Goal: Task Accomplishment & Management: Manage account settings

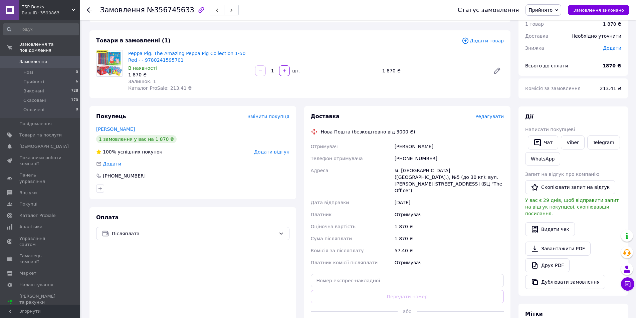
scroll to position [67, 0]
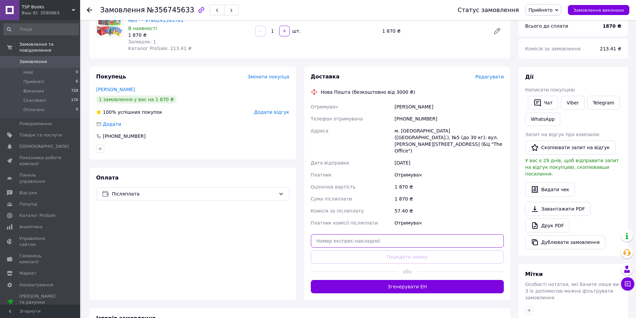
paste input "20451225142635"
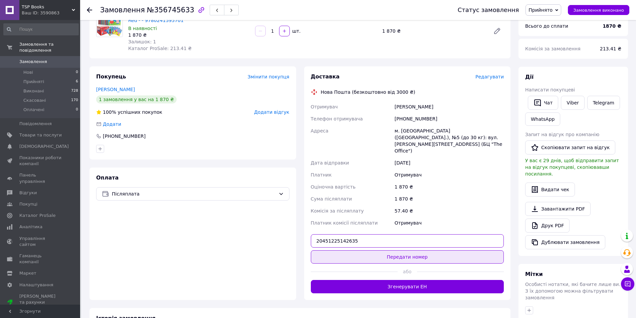
type input "20451225142635"
click at [400, 250] on button "Передати номер" at bounding box center [407, 256] width 193 height 13
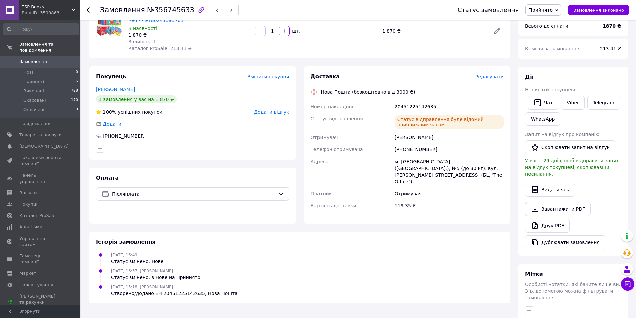
click at [89, 8] on use at bounding box center [89, 9] width 5 height 5
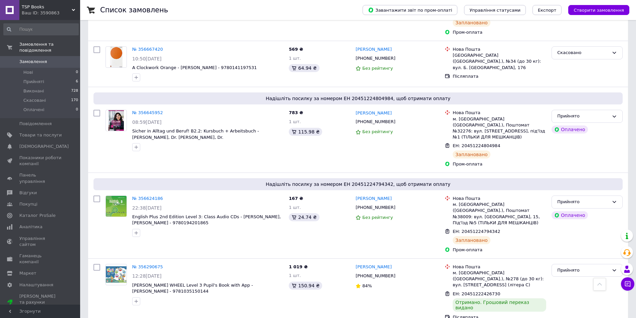
scroll to position [334, 0]
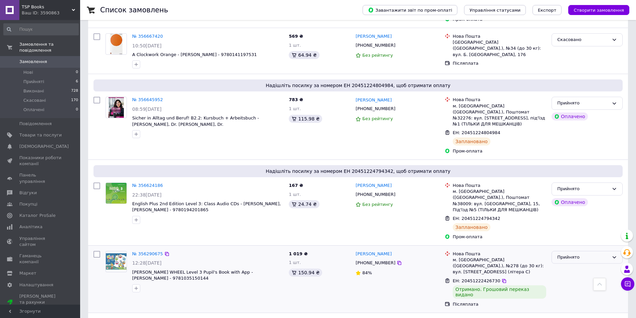
click at [613, 255] on icon at bounding box center [613, 257] width 5 height 5
click at [568, 265] on li "Виконано" at bounding box center [587, 271] width 70 height 12
click at [35, 132] on span "Товари та послуги" at bounding box center [40, 135] width 42 height 6
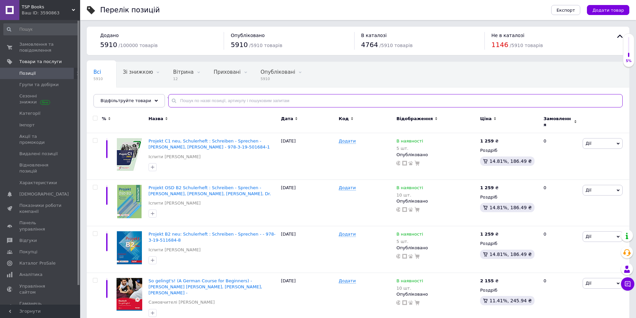
paste input "Cosmopolite 1 - Pack Cahier + Version numerique"
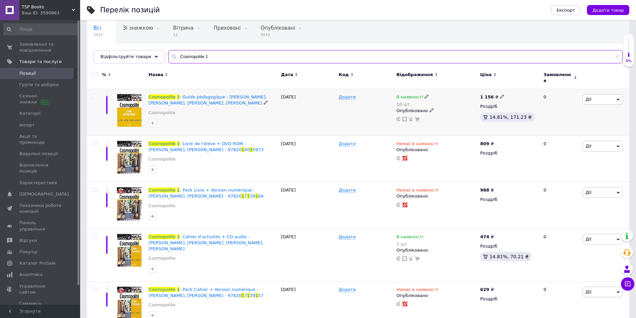
scroll to position [50, 0]
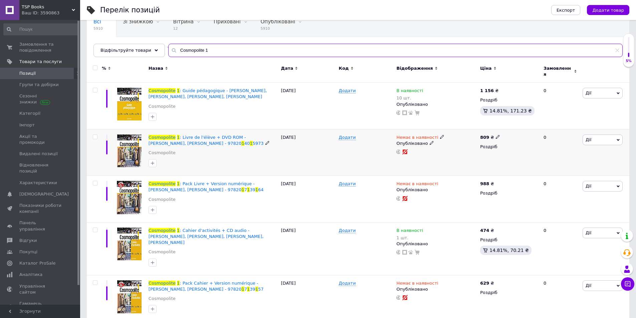
type input "Cosmopolite 1"
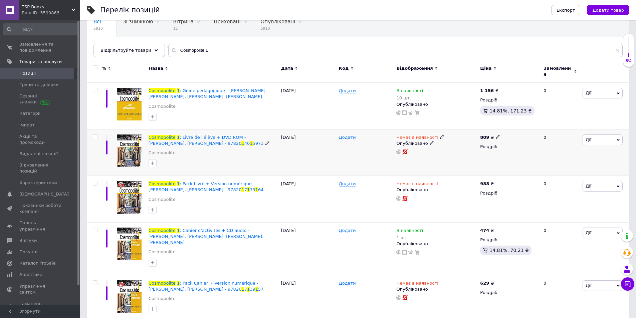
click at [440, 135] on icon at bounding box center [442, 137] width 4 height 4
click at [459, 141] on li "В наявності" at bounding box center [476, 142] width 63 height 9
click at [453, 148] on input at bounding box center [470, 154] width 51 height 13
type input "2"
click at [375, 150] on div "Додати" at bounding box center [366, 152] width 58 height 47
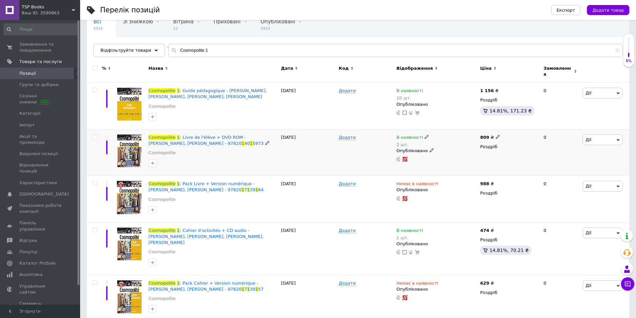
click at [496, 135] on icon at bounding box center [498, 137] width 4 height 4
type input "878"
click at [338, 145] on div "Додати" at bounding box center [366, 152] width 58 height 47
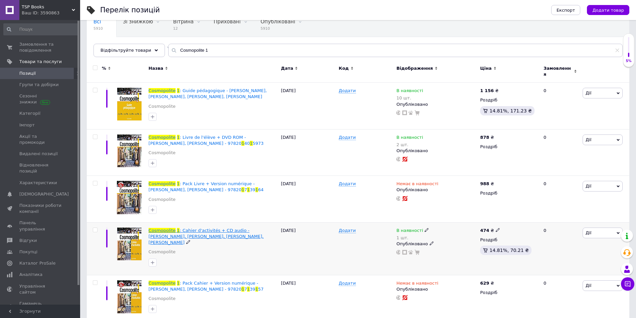
click at [215, 228] on span ": Cahier d'activités + CD audio - [PERSON_NAME], [PERSON_NAME], [PERSON_NAME], …" at bounding box center [206, 236] width 115 height 17
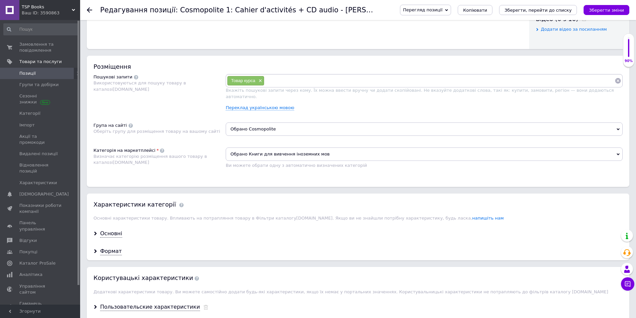
scroll to position [367, 0]
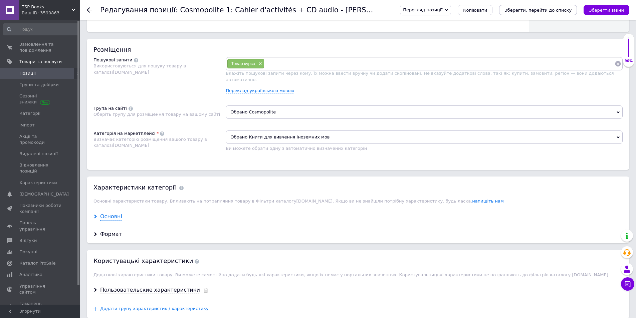
click at [116, 213] on div "Основні" at bounding box center [111, 217] width 22 height 8
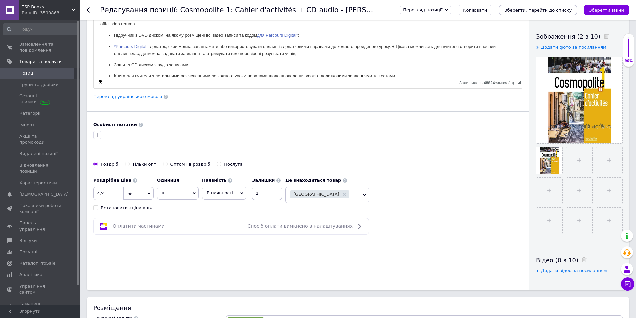
scroll to position [100, 0]
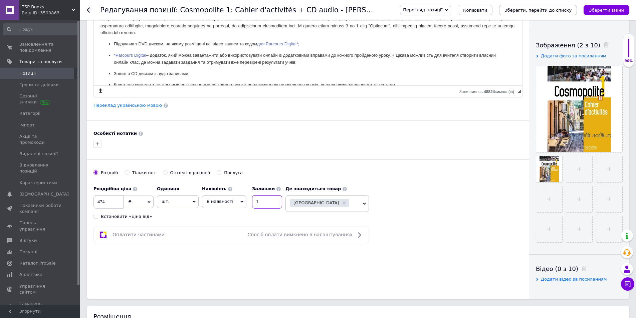
click at [263, 200] on input "1" at bounding box center [267, 201] width 30 height 13
type input "3"
click at [113, 202] on input "474" at bounding box center [108, 201] width 30 height 13
type input "4"
type input "523"
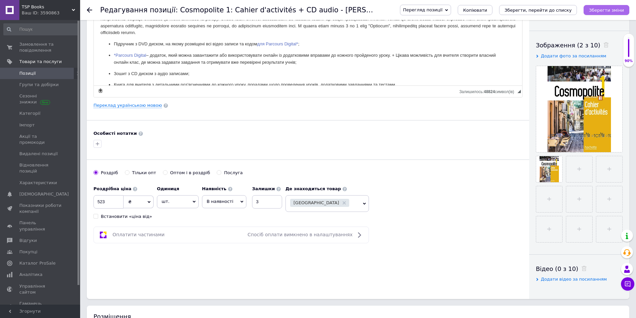
click at [605, 8] on icon "Зберегти зміни" at bounding box center [606, 10] width 35 height 5
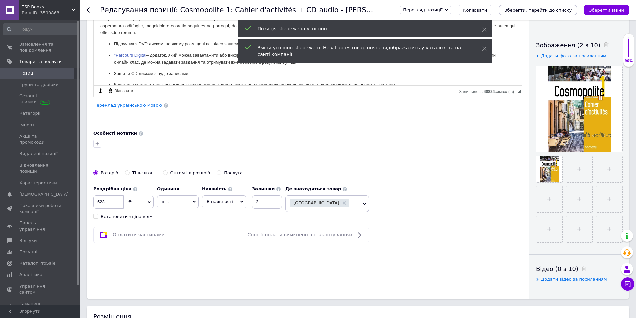
click at [91, 9] on icon at bounding box center [89, 9] width 5 height 5
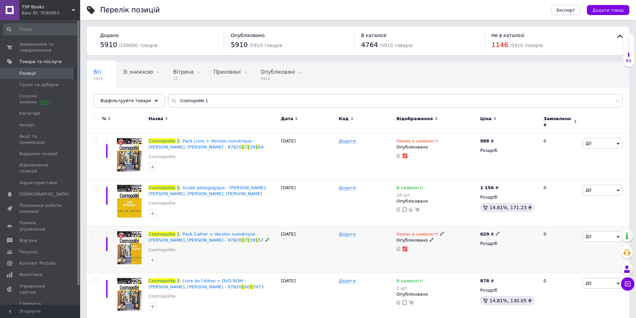
click at [496, 232] on icon at bounding box center [498, 234] width 4 height 4
type input "689"
click at [440, 232] on icon at bounding box center [442, 234] width 4 height 4
click at [461, 235] on li "В наявності" at bounding box center [476, 239] width 63 height 9
click at [636, 41] on html "TSP Books Ваш ID: 3590863 Сайт TSP Books Кабінет покупця Перевірити стан систем…" at bounding box center [318, 189] width 636 height 378
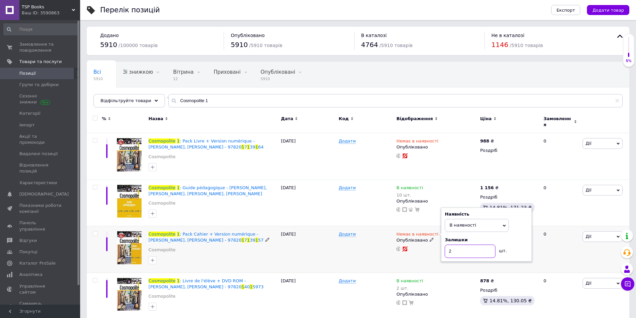
type input "2"
drag, startPoint x: 364, startPoint y: 239, endPoint x: 354, endPoint y: 229, distance: 14.4
click at [363, 239] on div "Додати" at bounding box center [366, 249] width 58 height 47
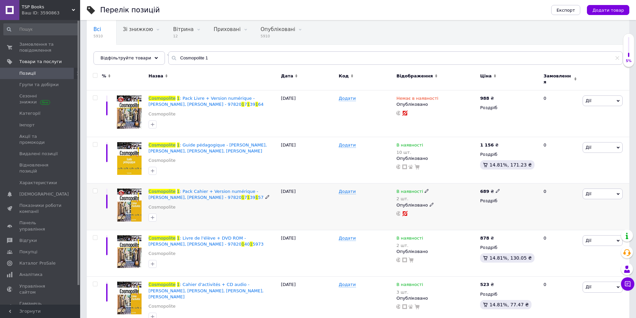
scroll to position [50, 0]
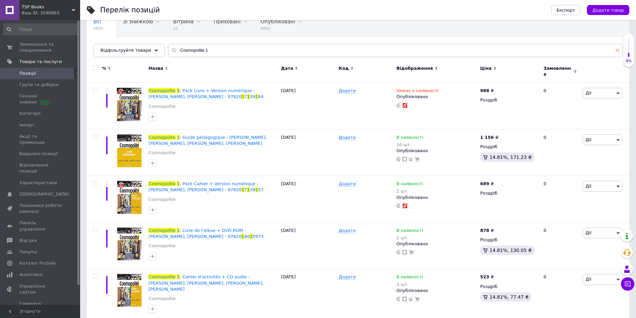
click at [618, 50] on use at bounding box center [617, 51] width 4 height 4
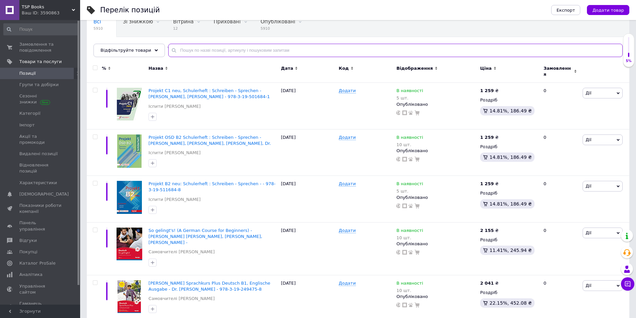
click at [192, 49] on input "text" at bounding box center [395, 50] width 454 height 13
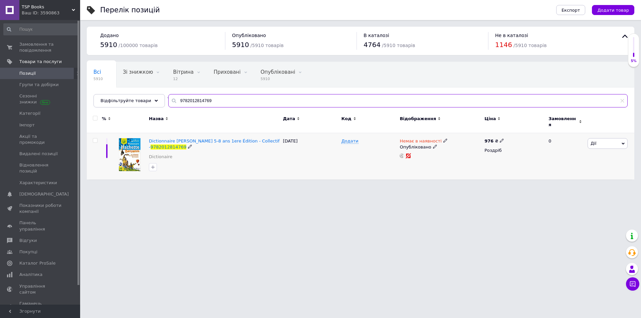
type input "9782012814769"
click at [443, 139] on use at bounding box center [445, 141] width 4 height 4
click at [470, 142] on li "В наявності" at bounding box center [479, 146] width 63 height 9
click at [462, 152] on input at bounding box center [473, 158] width 51 height 13
type input "1"
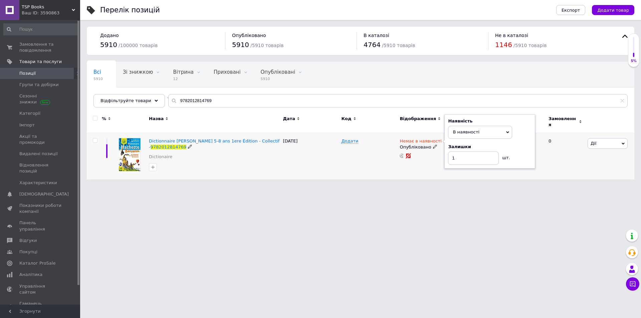
click at [326, 149] on div "[DATE]" at bounding box center [310, 156] width 58 height 46
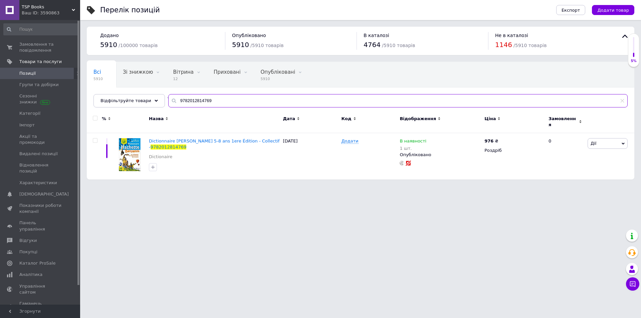
click at [213, 98] on input "9782012814769" at bounding box center [397, 100] width 459 height 13
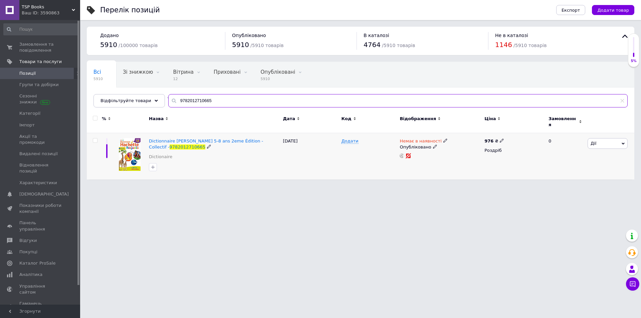
type input "9782012710665"
click at [443, 139] on icon at bounding box center [445, 141] width 4 height 4
click at [459, 142] on li "В наявності" at bounding box center [479, 146] width 63 height 9
click at [457, 153] on input at bounding box center [473, 158] width 51 height 13
type input "1"
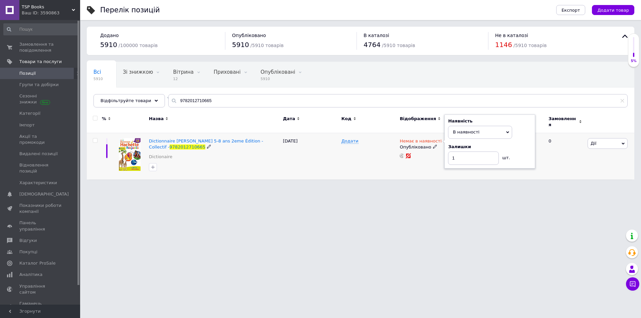
click at [360, 155] on div "Додати" at bounding box center [368, 156] width 58 height 46
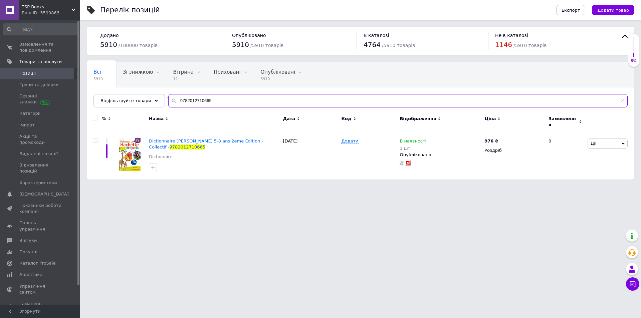
click at [211, 101] on input "9782012710665" at bounding box center [397, 100] width 459 height 13
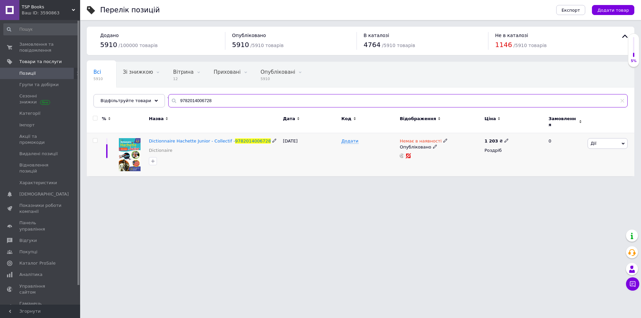
type input "9782014006728"
click at [443, 139] on icon at bounding box center [445, 141] width 4 height 4
click at [464, 142] on li "В наявності" at bounding box center [479, 146] width 63 height 9
click at [461, 153] on input at bounding box center [473, 158] width 51 height 13
type input "1"
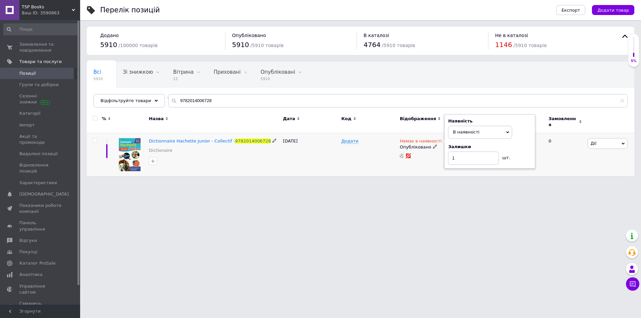
click at [374, 150] on div "Додати" at bounding box center [368, 154] width 58 height 43
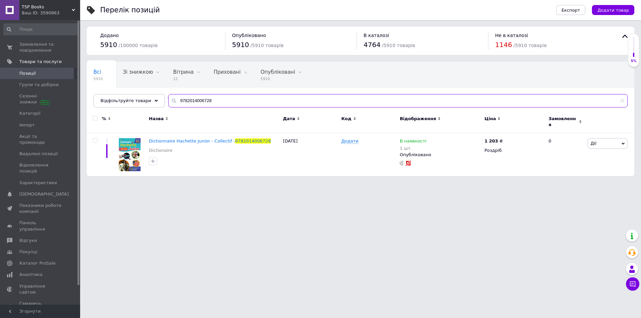
click at [208, 102] on input "9782014006728" at bounding box center [397, 100] width 459 height 13
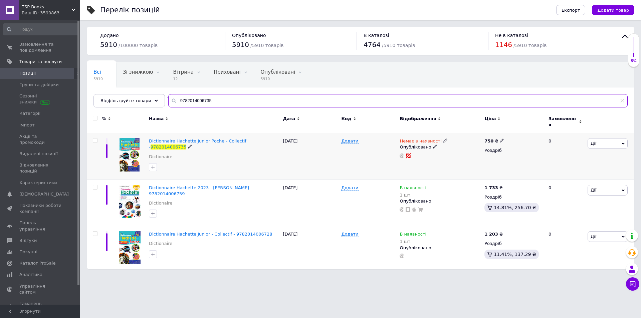
type input "9782014006735"
click at [443, 139] on use at bounding box center [445, 141] width 4 height 4
click at [462, 142] on li "В наявності" at bounding box center [479, 146] width 63 height 9
click at [457, 154] on input at bounding box center [473, 158] width 51 height 13
type input "1"
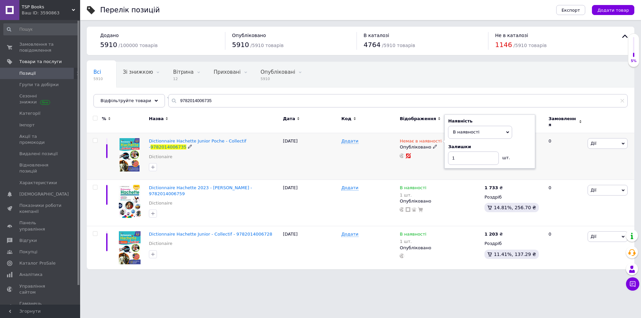
click at [337, 148] on div "[DATE]" at bounding box center [310, 156] width 58 height 47
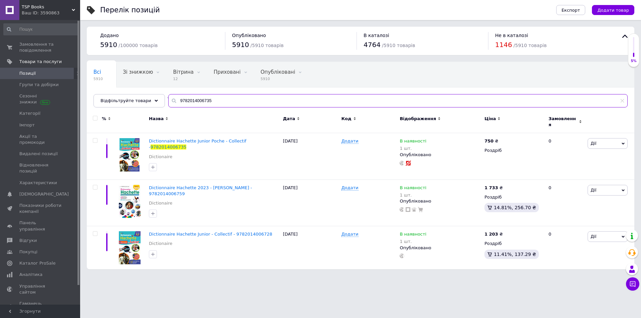
click at [214, 99] on input "9782014006735" at bounding box center [397, 100] width 459 height 13
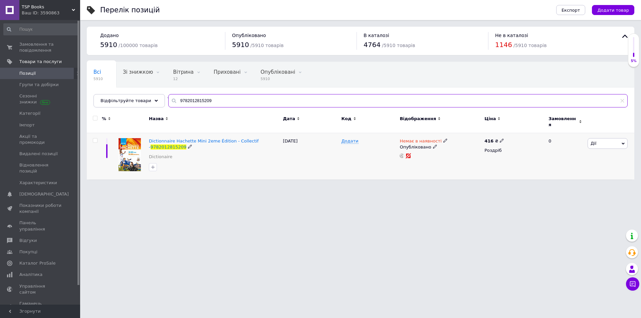
type input "9782012815209"
click at [443, 139] on icon at bounding box center [445, 141] width 4 height 4
click at [457, 142] on li "В наявності" at bounding box center [479, 146] width 63 height 9
click at [455, 154] on input at bounding box center [473, 158] width 51 height 13
type input "1"
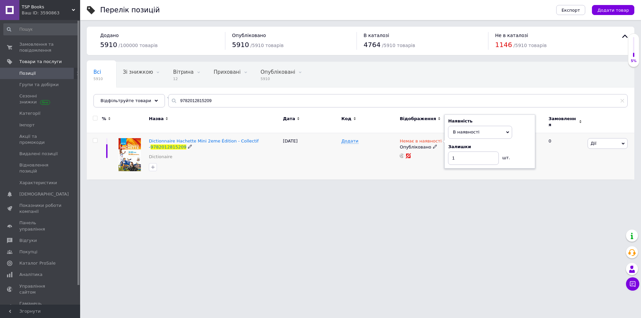
click at [355, 155] on div "Додати" at bounding box center [368, 156] width 58 height 46
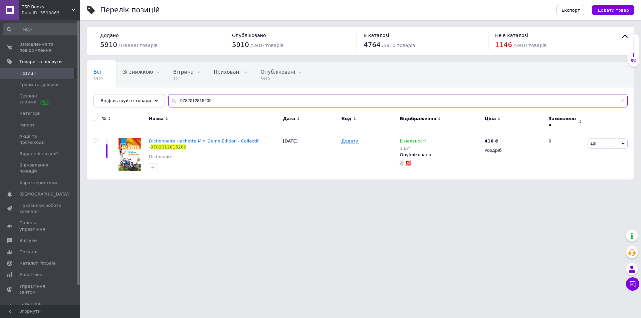
click at [215, 97] on input "9782012815209" at bounding box center [397, 100] width 459 height 13
type input "9782013951142"
click at [443, 139] on icon at bounding box center [445, 141] width 4 height 4
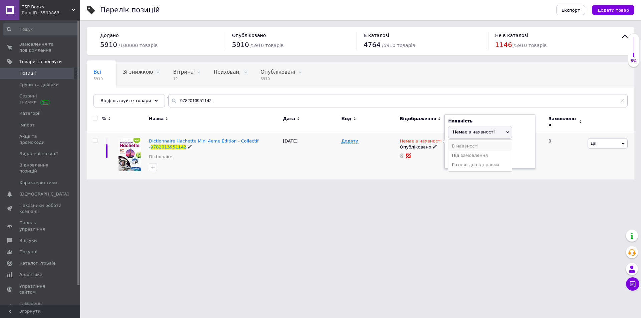
click at [460, 142] on li "В наявності" at bounding box center [479, 146] width 63 height 9
click at [455, 156] on input at bounding box center [473, 158] width 51 height 13
type input "1"
drag, startPoint x: 297, startPoint y: 149, endPoint x: 294, endPoint y: 111, distance: 37.5
click at [296, 149] on div "[DATE]" at bounding box center [310, 156] width 58 height 46
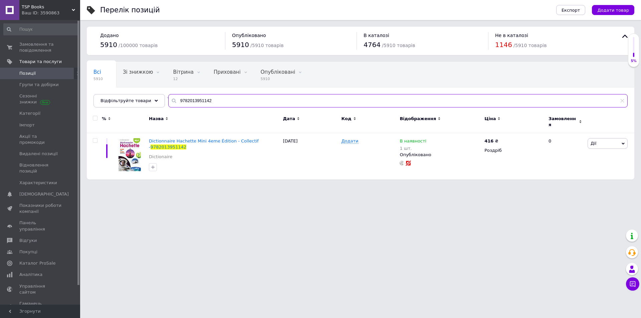
click at [214, 96] on input "9782013951142" at bounding box center [397, 100] width 459 height 13
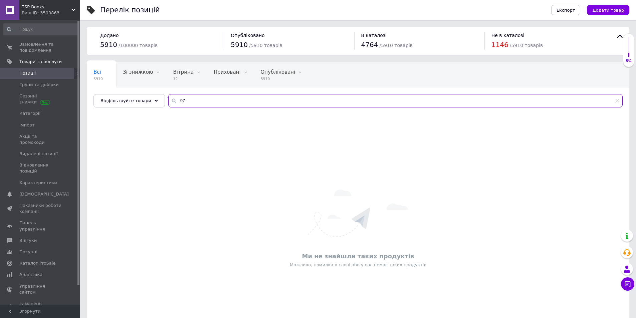
type input "9"
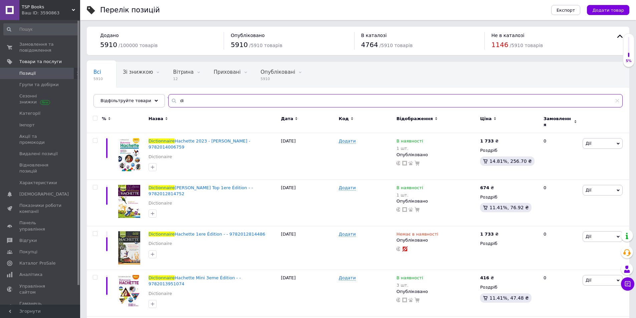
type input "d"
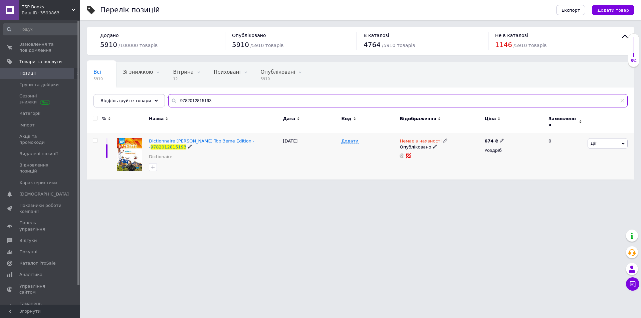
type input "9782012815193"
click at [443, 139] on icon at bounding box center [445, 141] width 4 height 4
click at [460, 142] on li "В наявності" at bounding box center [479, 146] width 63 height 9
click at [460, 155] on input at bounding box center [473, 158] width 51 height 13
type input "1"
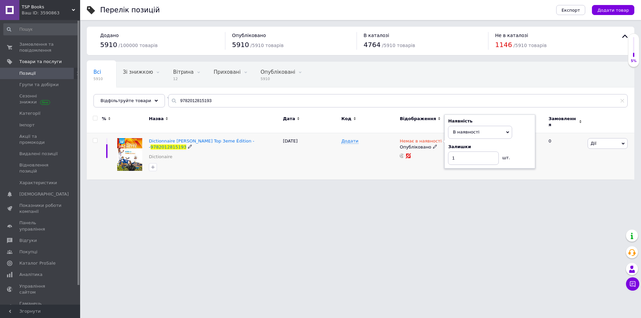
click at [343, 151] on div "Додати" at bounding box center [368, 156] width 58 height 46
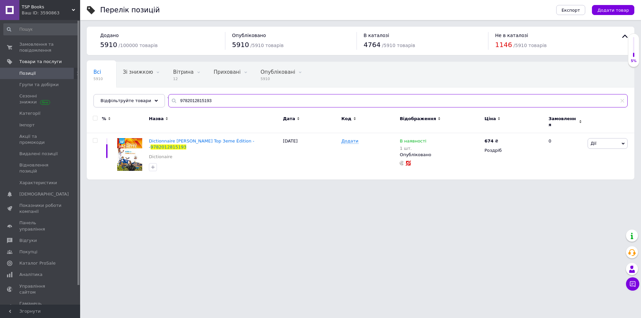
click at [222, 101] on input "9782012815193" at bounding box center [397, 100] width 459 height 13
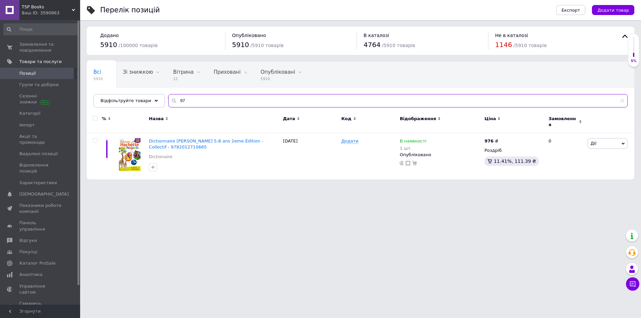
type input "9"
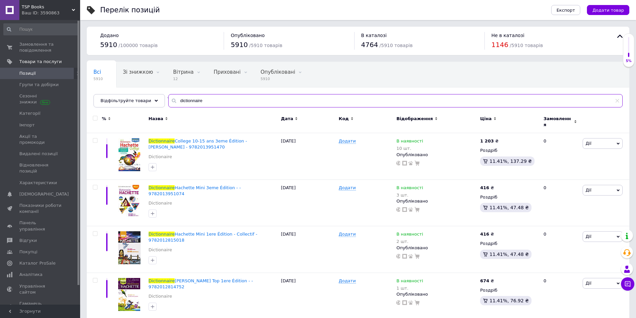
click at [204, 101] on input "dictionnaire" at bounding box center [395, 100] width 454 height 13
type input "d"
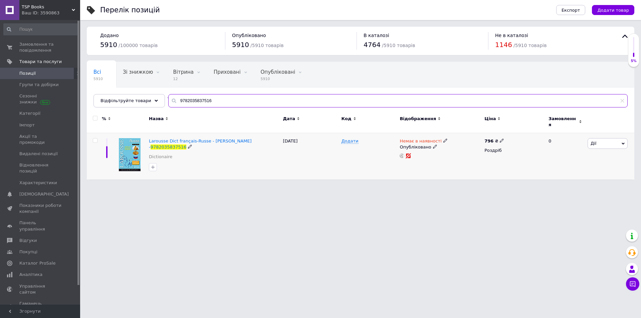
type input "9782035837516"
click at [443, 139] on icon at bounding box center [445, 141] width 4 height 4
click at [459, 142] on li "В наявності" at bounding box center [479, 146] width 63 height 9
click at [457, 152] on input at bounding box center [473, 158] width 51 height 13
type input "1"
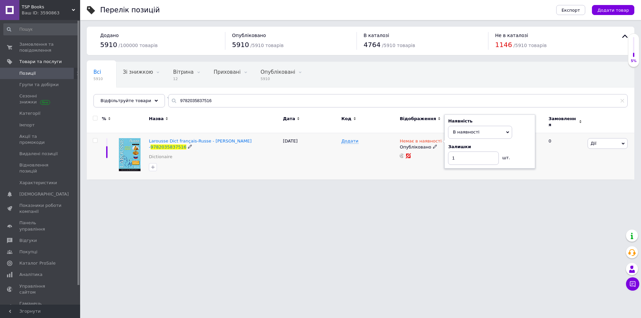
click at [339, 144] on div "[DATE]" at bounding box center [310, 156] width 58 height 46
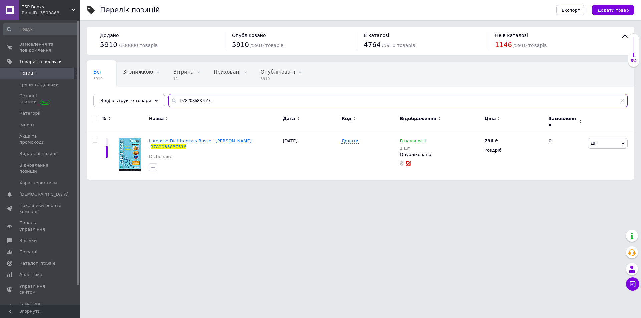
click at [227, 99] on input "9782035837516" at bounding box center [397, 100] width 459 height 13
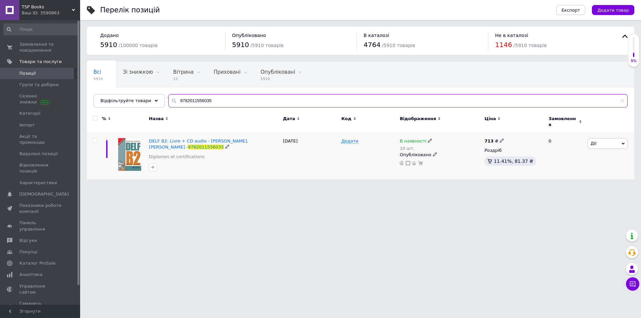
type input "9782011556035"
click at [428, 139] on use at bounding box center [430, 141] width 4 height 4
click at [475, 132] on span "В наявності" at bounding box center [466, 136] width 64 height 13
click at [449, 163] on input "10" at bounding box center [459, 161] width 51 height 13
type input "1"
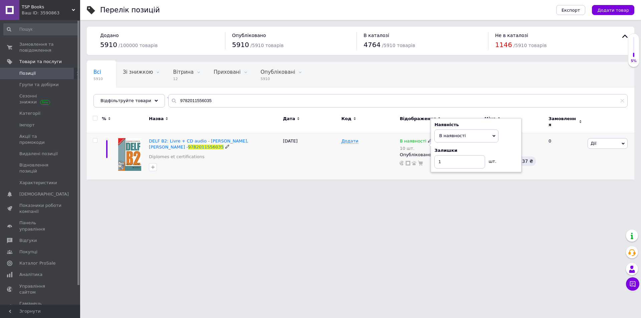
click at [332, 157] on div "[DATE]" at bounding box center [310, 156] width 58 height 46
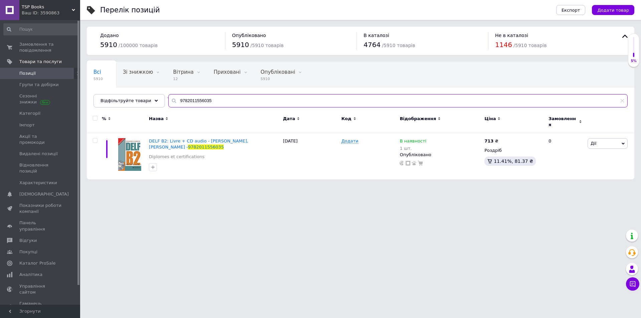
click at [216, 98] on input "9782011556035" at bounding box center [397, 100] width 459 height 13
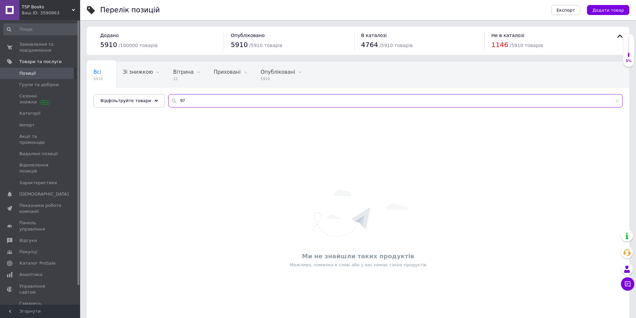
type input "9"
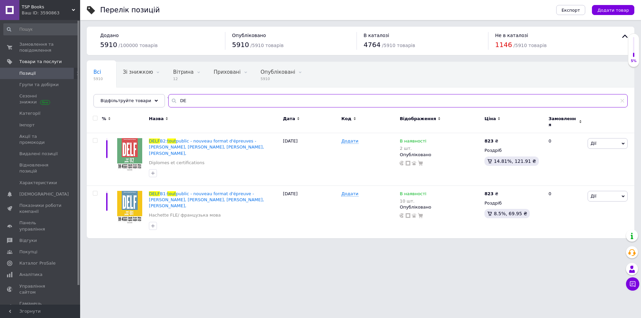
type input "D"
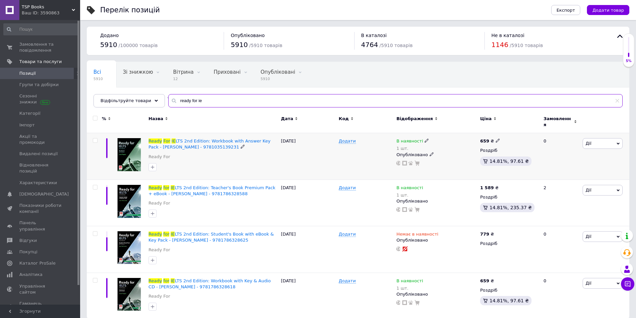
type input "ready for ie"
click at [425, 139] on icon at bounding box center [427, 141] width 4 height 4
drag, startPoint x: 459, startPoint y: 130, endPoint x: 452, endPoint y: 138, distance: 10.4
click at [458, 130] on span "В наявності" at bounding box center [463, 136] width 64 height 13
click at [444, 158] on input "1" at bounding box center [456, 161] width 51 height 13
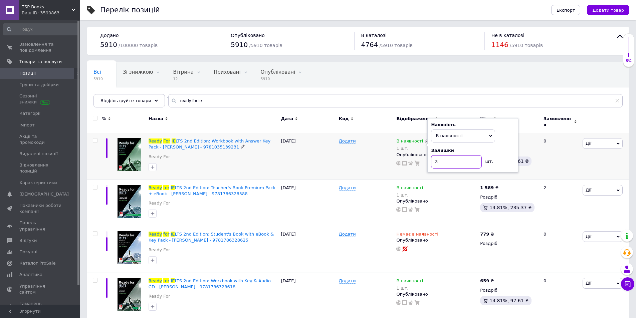
type input "3"
click at [343, 148] on div "Додати" at bounding box center [366, 156] width 58 height 47
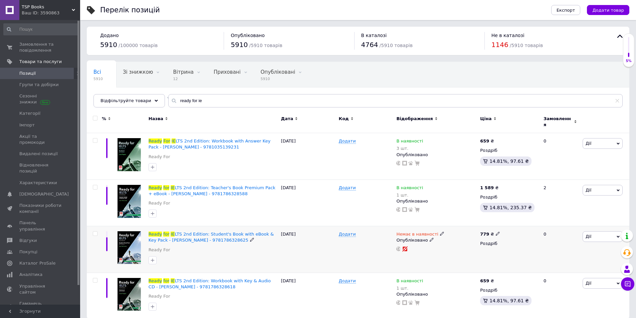
click at [440, 232] on icon at bounding box center [442, 234] width 4 height 4
click at [450, 235] on li "В наявності" at bounding box center [476, 239] width 63 height 9
click at [449, 248] on input at bounding box center [470, 251] width 51 height 13
type input "3"
click at [358, 241] on div "Додати" at bounding box center [366, 249] width 58 height 47
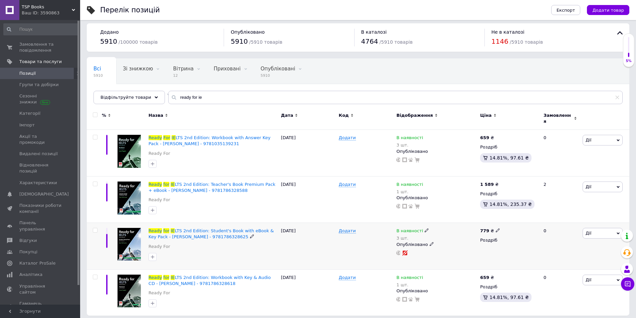
scroll to position [4, 0]
click at [201, 95] on input "ready for ie" at bounding box center [395, 96] width 454 height 13
type input "r"
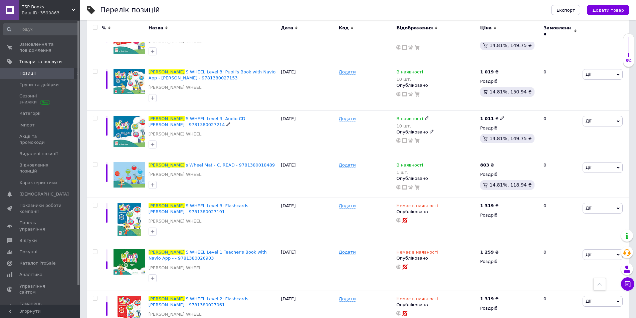
scroll to position [304, 0]
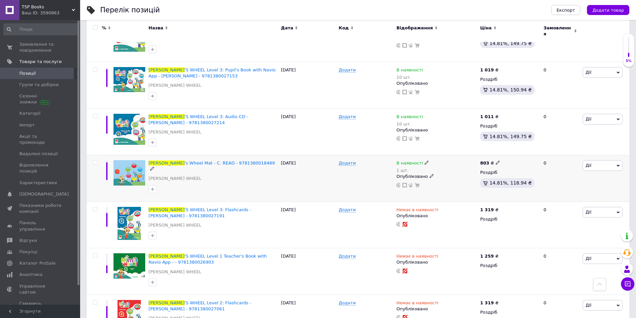
type input "[PERSON_NAME]"
click at [425, 161] on icon at bounding box center [427, 163] width 4 height 4
click at [443, 167] on li "Немає в наявності" at bounding box center [462, 171] width 63 height 9
click at [442, 177] on input "1" at bounding box center [456, 183] width 51 height 13
click at [321, 163] on div "[DATE]" at bounding box center [308, 178] width 58 height 47
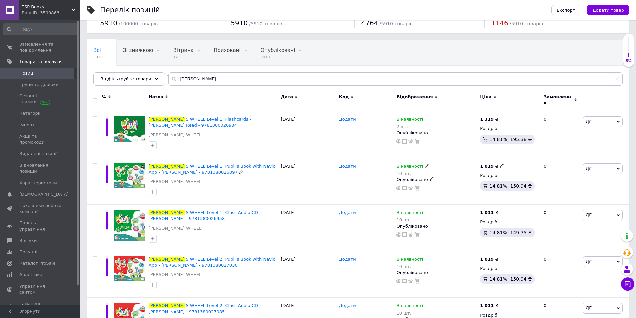
scroll to position [0, 0]
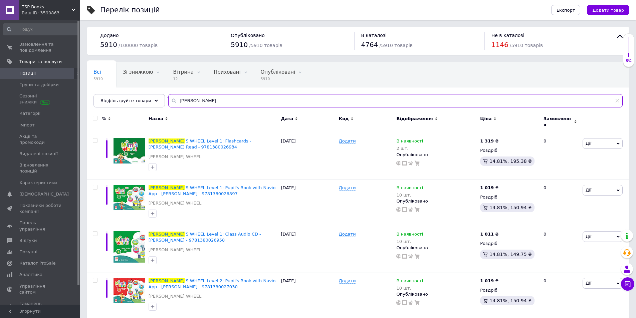
click at [188, 101] on input "[PERSON_NAME]" at bounding box center [395, 100] width 454 height 13
type input "m"
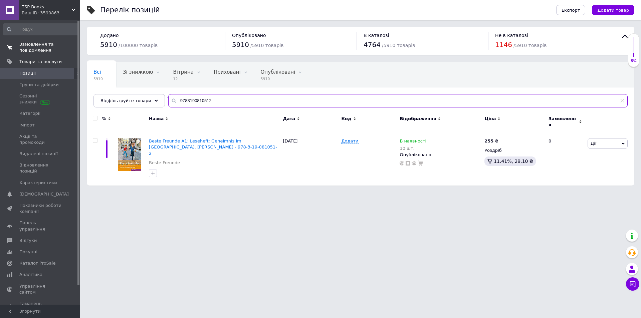
type input "9783190810512"
click at [31, 48] on span "Замовлення та повідомлення" at bounding box center [40, 47] width 42 height 12
